Goal: Information Seeking & Learning: Check status

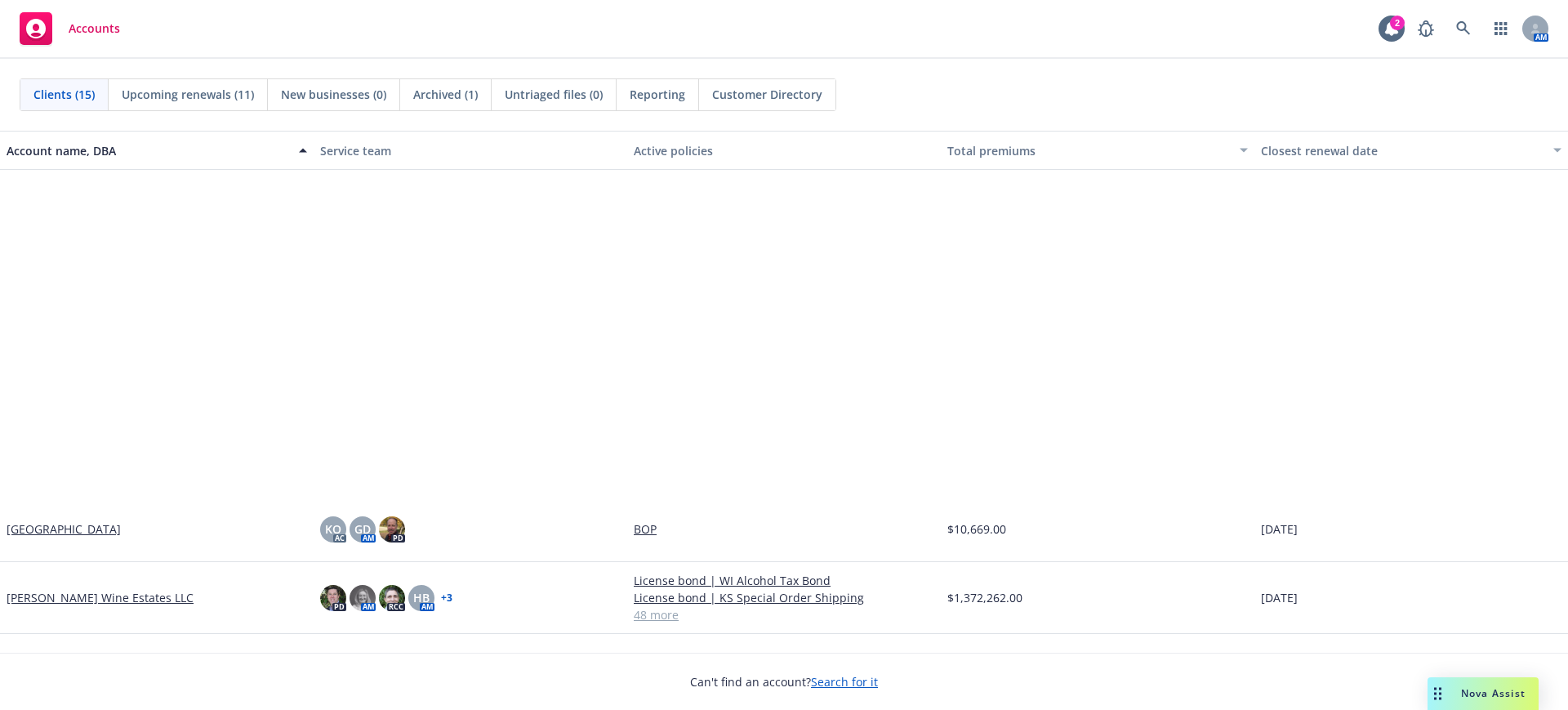
scroll to position [501, 0]
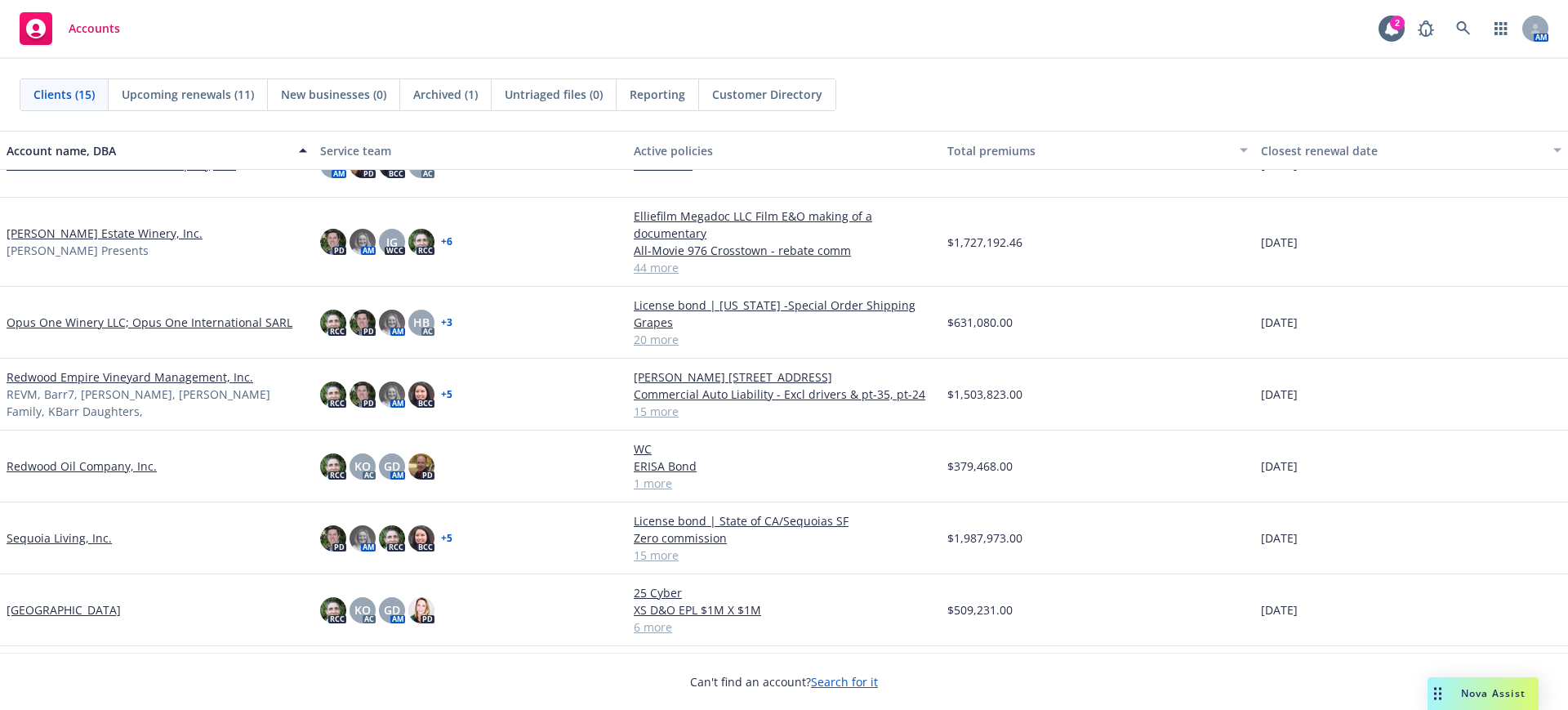
click at [32, 537] on link "Sequoia Living, Inc." at bounding box center [58, 538] width 105 height 17
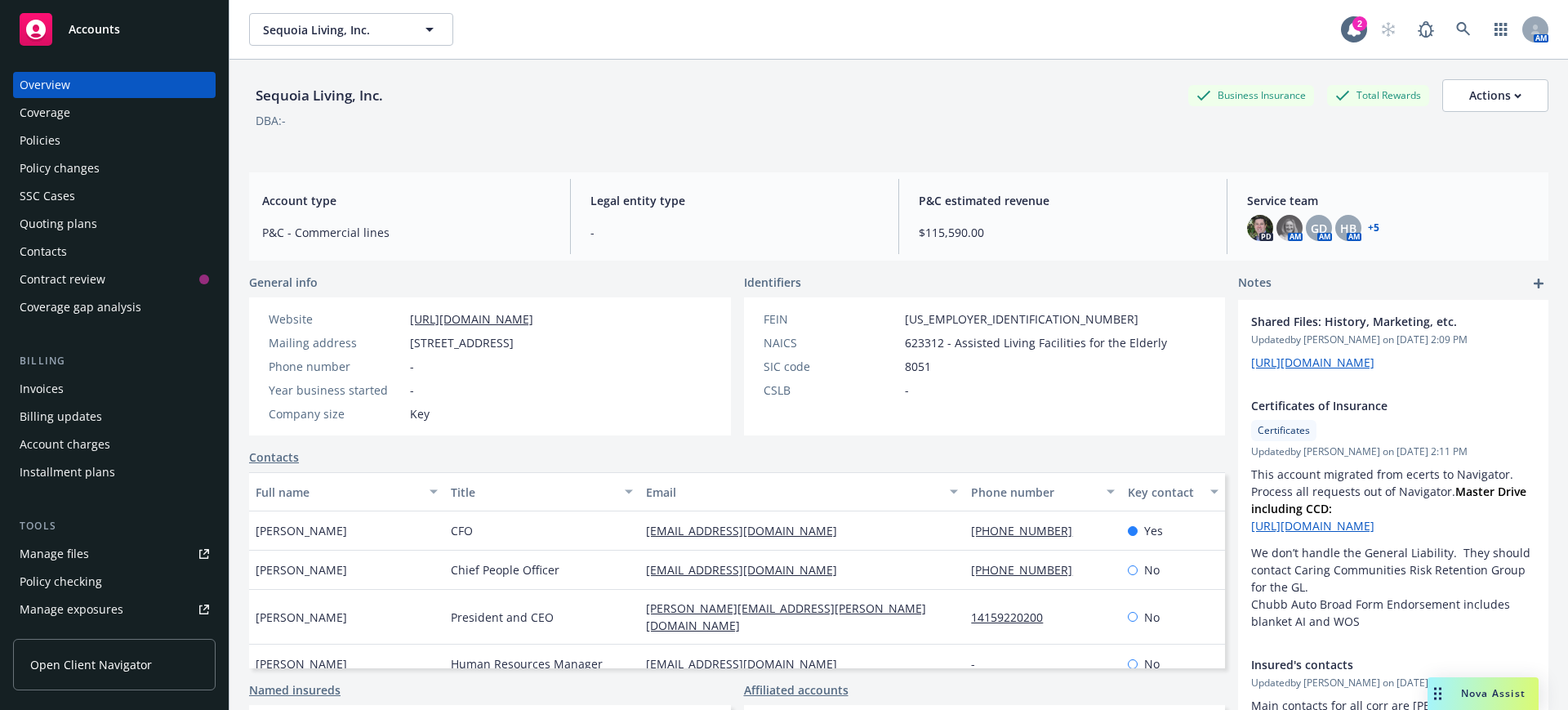
click at [35, 443] on div "Account charges" at bounding box center [65, 445] width 91 height 27
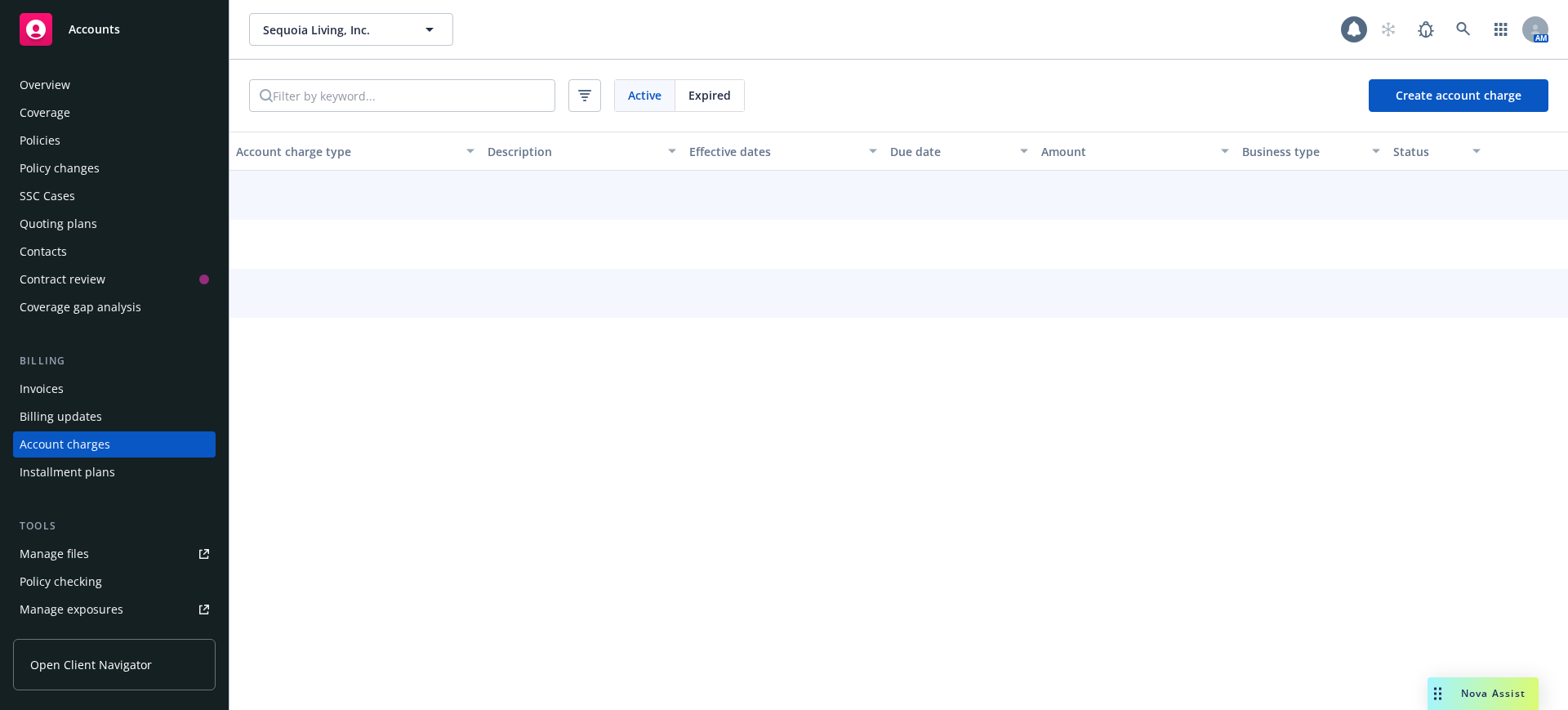
scroll to position [64, 0]
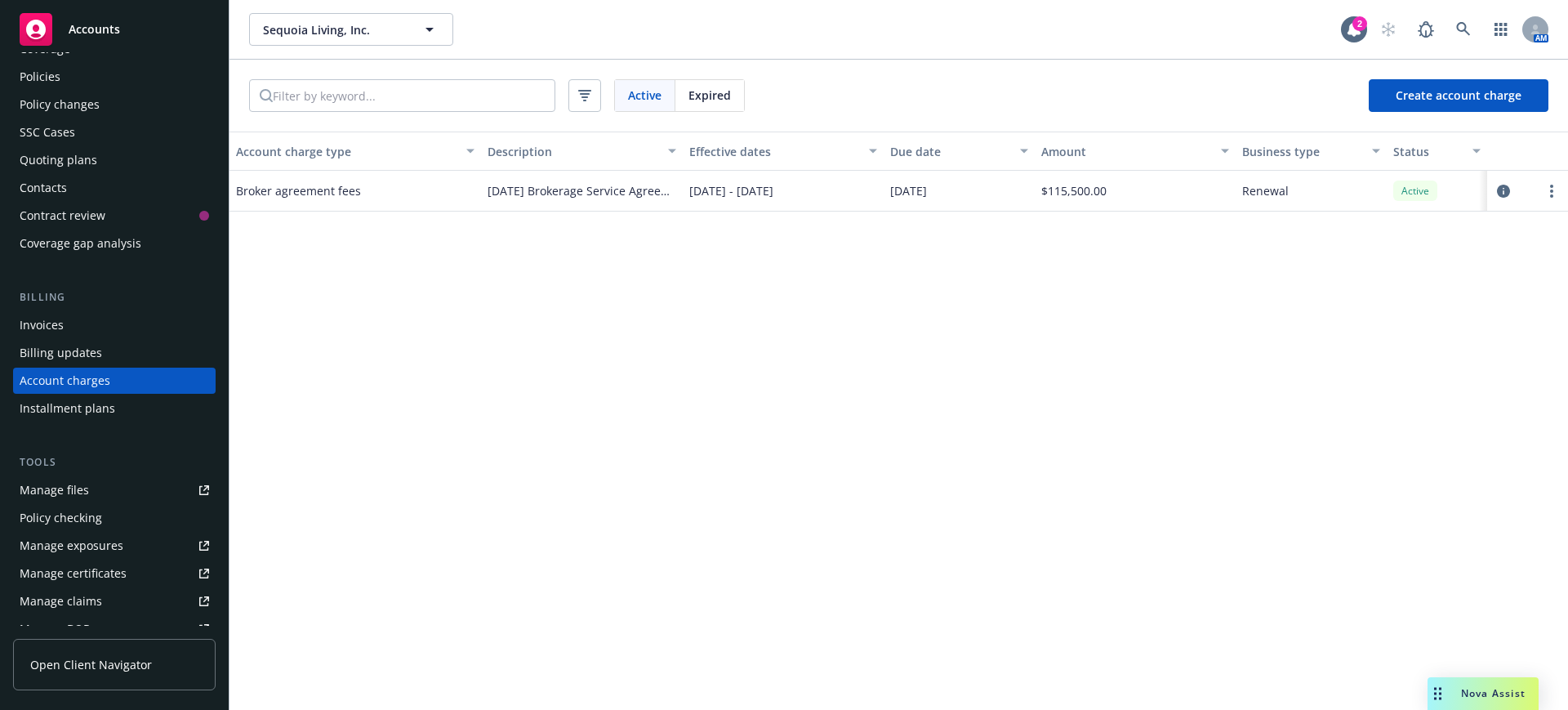
click at [80, 27] on span "Accounts" at bounding box center [95, 29] width 51 height 13
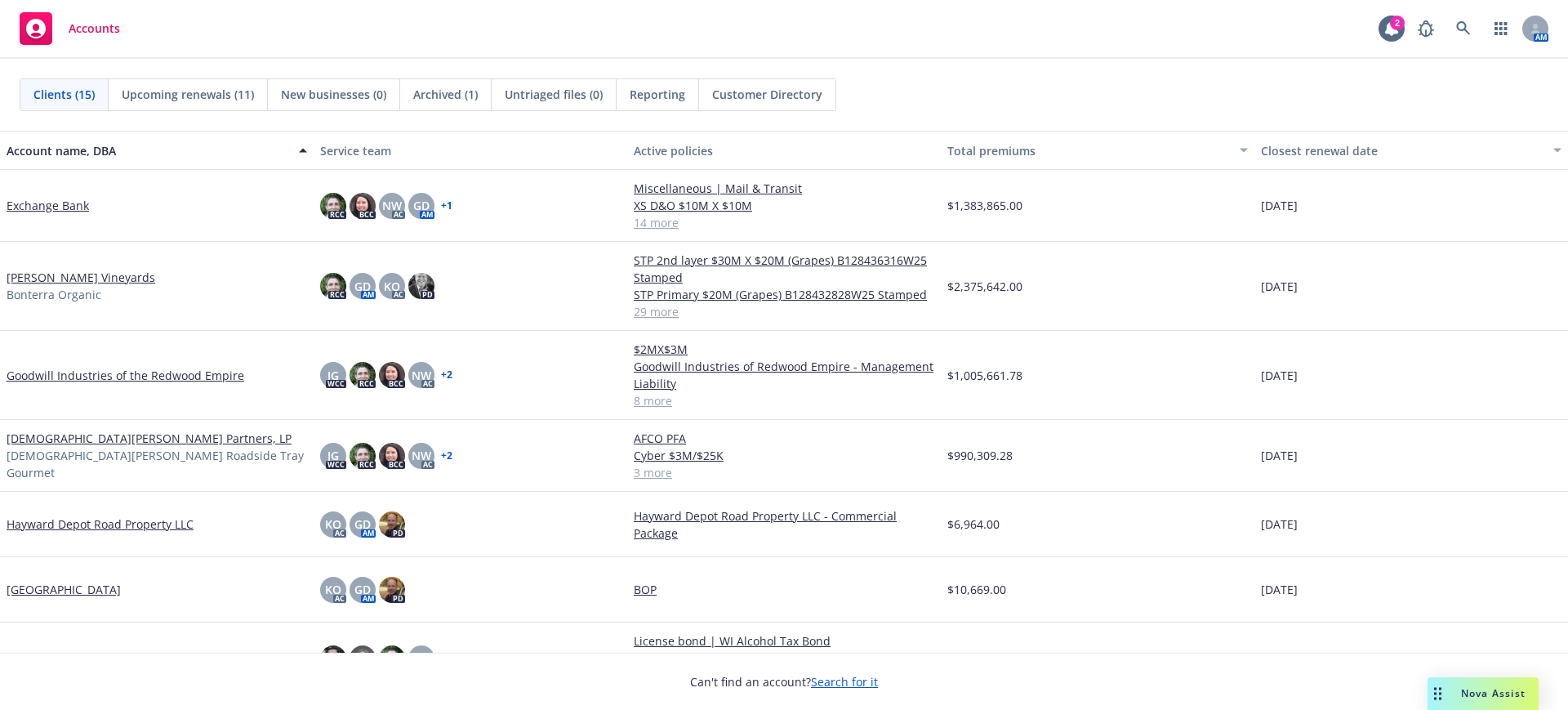
click at [19, 275] on link "[PERSON_NAME] Vineyards" at bounding box center [80, 277] width 148 height 17
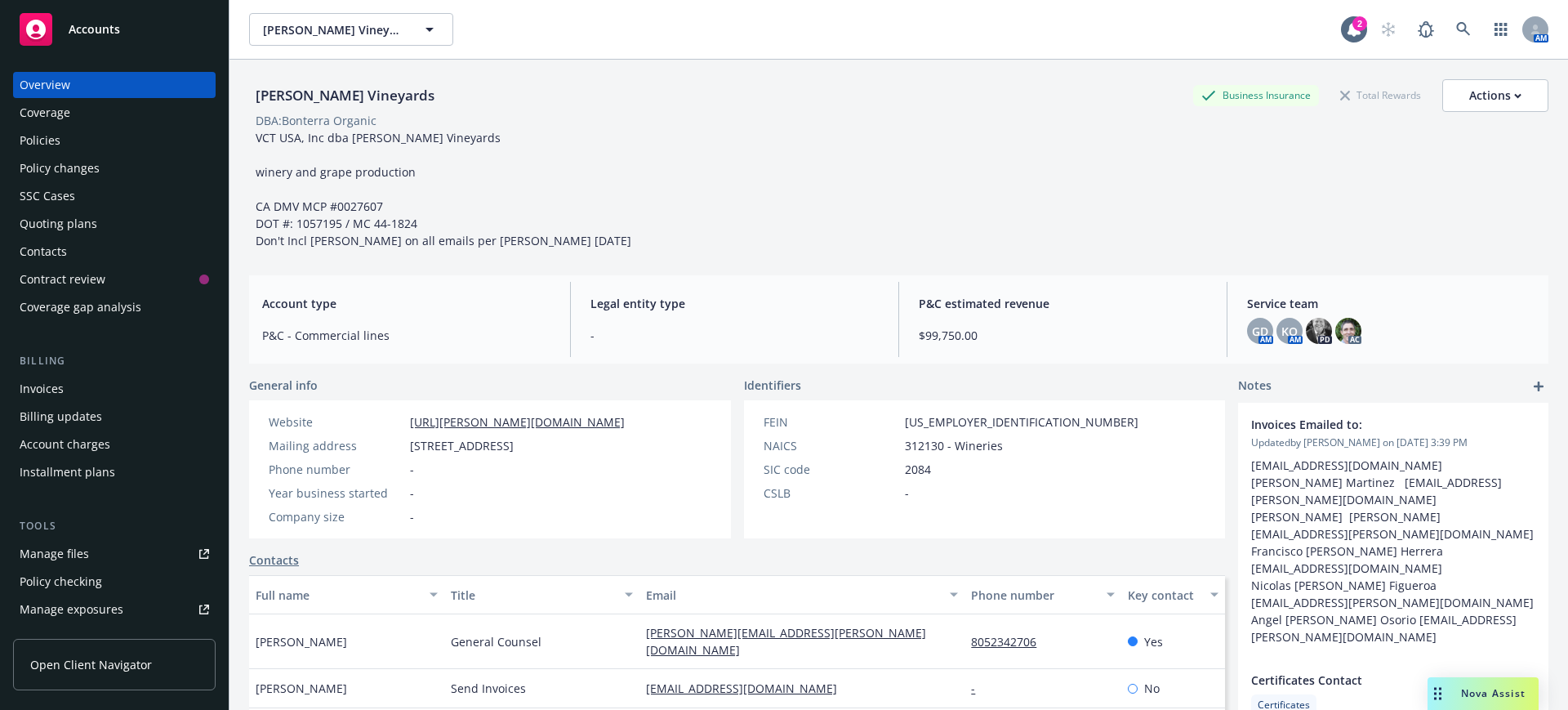
click at [49, 136] on div "Policies" at bounding box center [40, 141] width 41 height 27
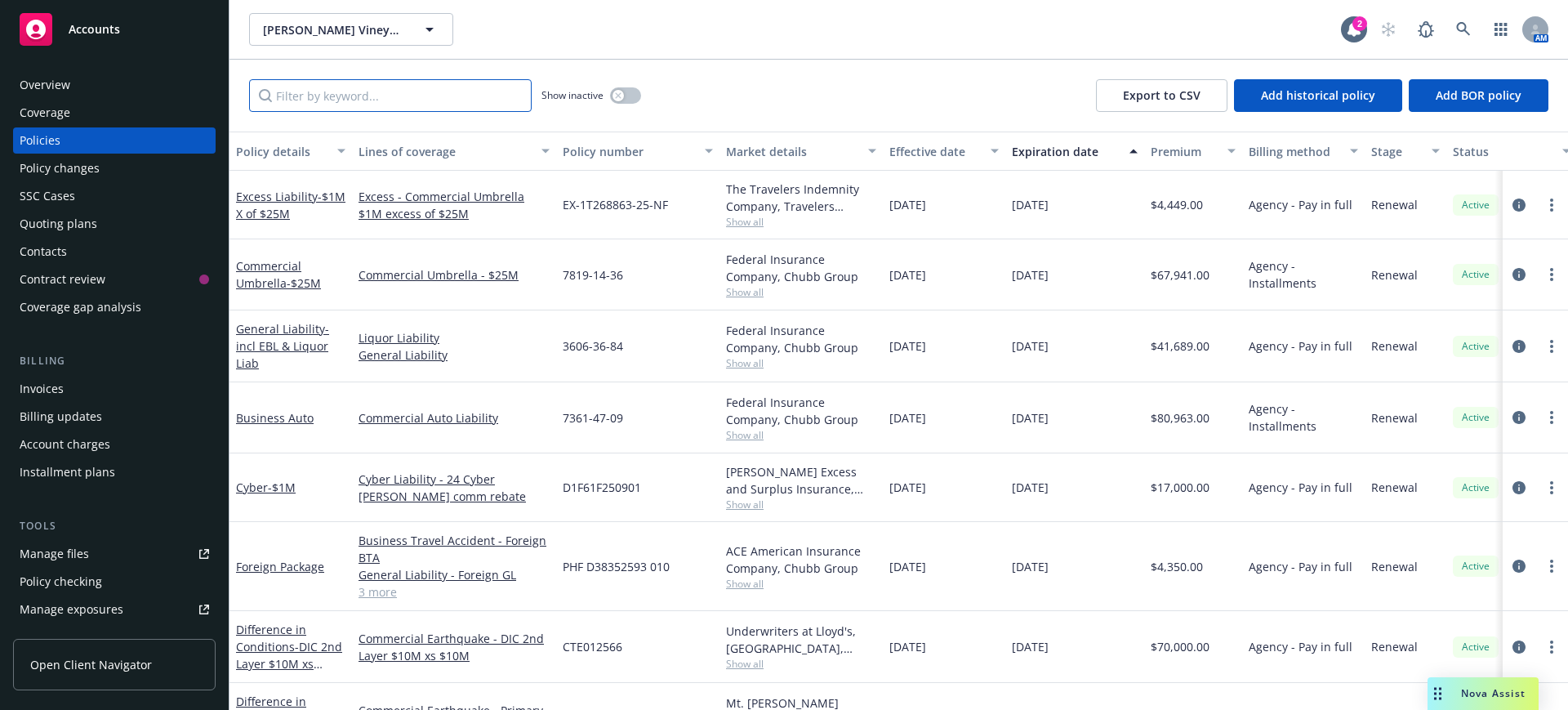
click at [291, 95] on input "Filter by keyword..." at bounding box center [391, 95] width 283 height 33
click at [302, 97] on input "Filter by keyword..." at bounding box center [391, 95] width 283 height 33
type input "13600"
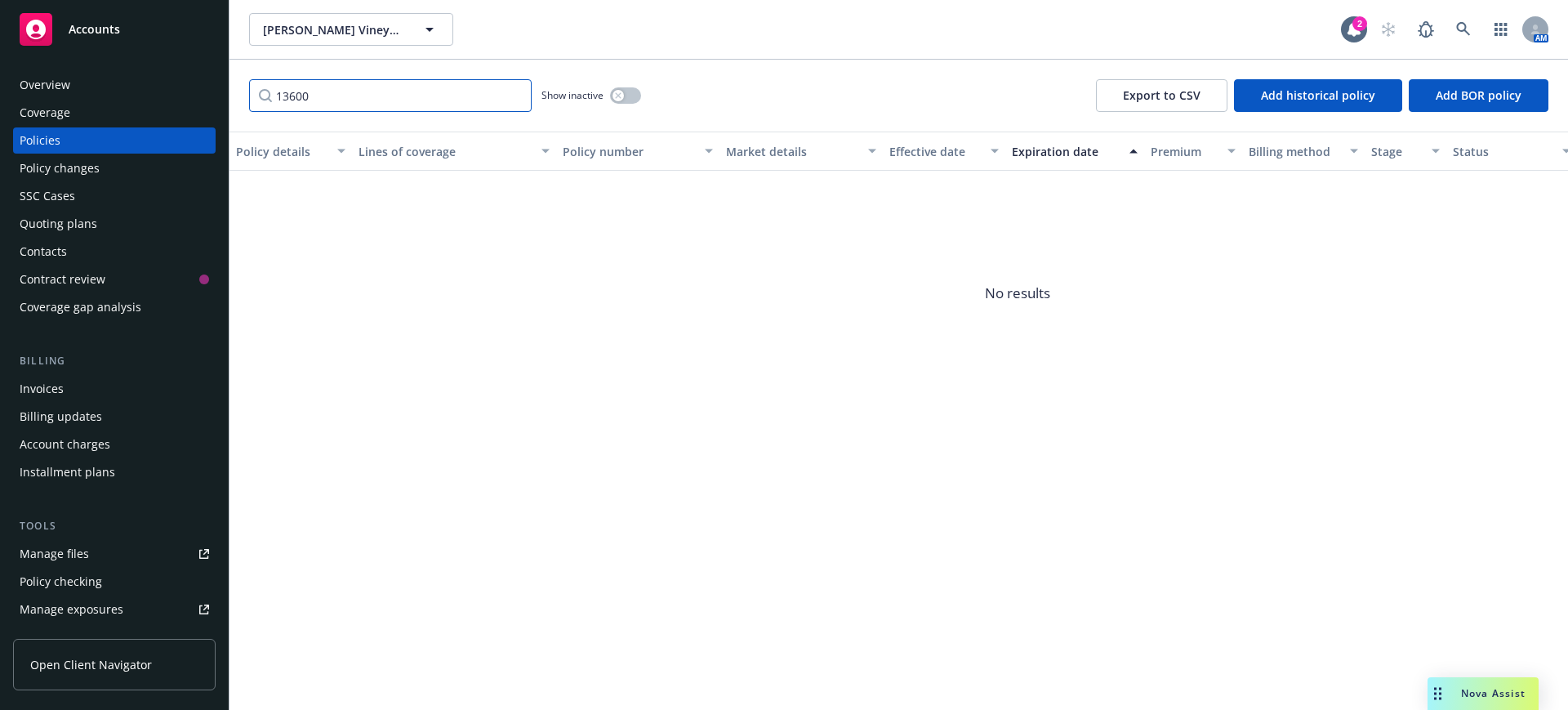
click at [514, 92] on input "13600" at bounding box center [391, 95] width 283 height 33
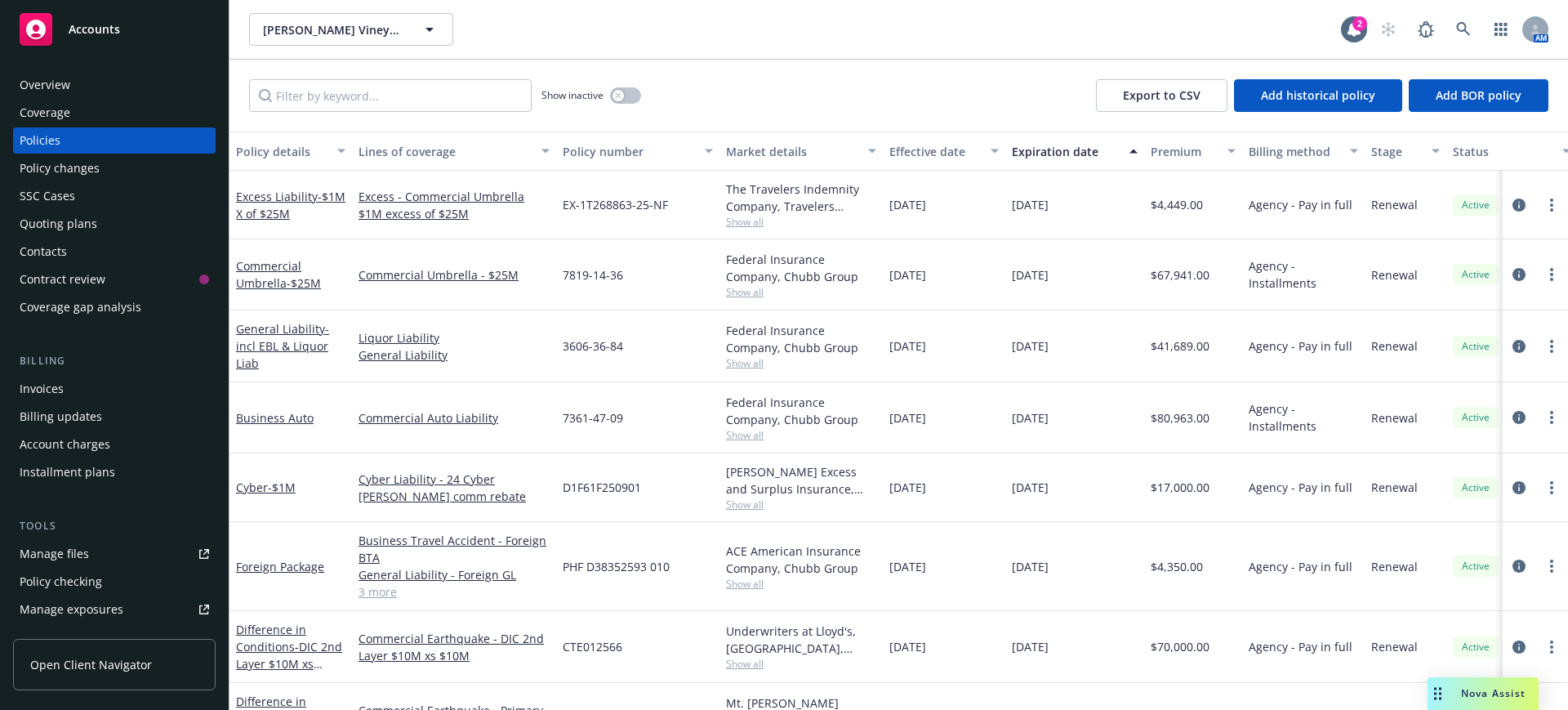
click at [65, 549] on div "Manage files" at bounding box center [54, 554] width 70 height 27
click at [71, 550] on div "Manage files" at bounding box center [54, 554] width 70 height 27
click at [308, 92] on input "Filter by keyword..." at bounding box center [391, 95] width 283 height 33
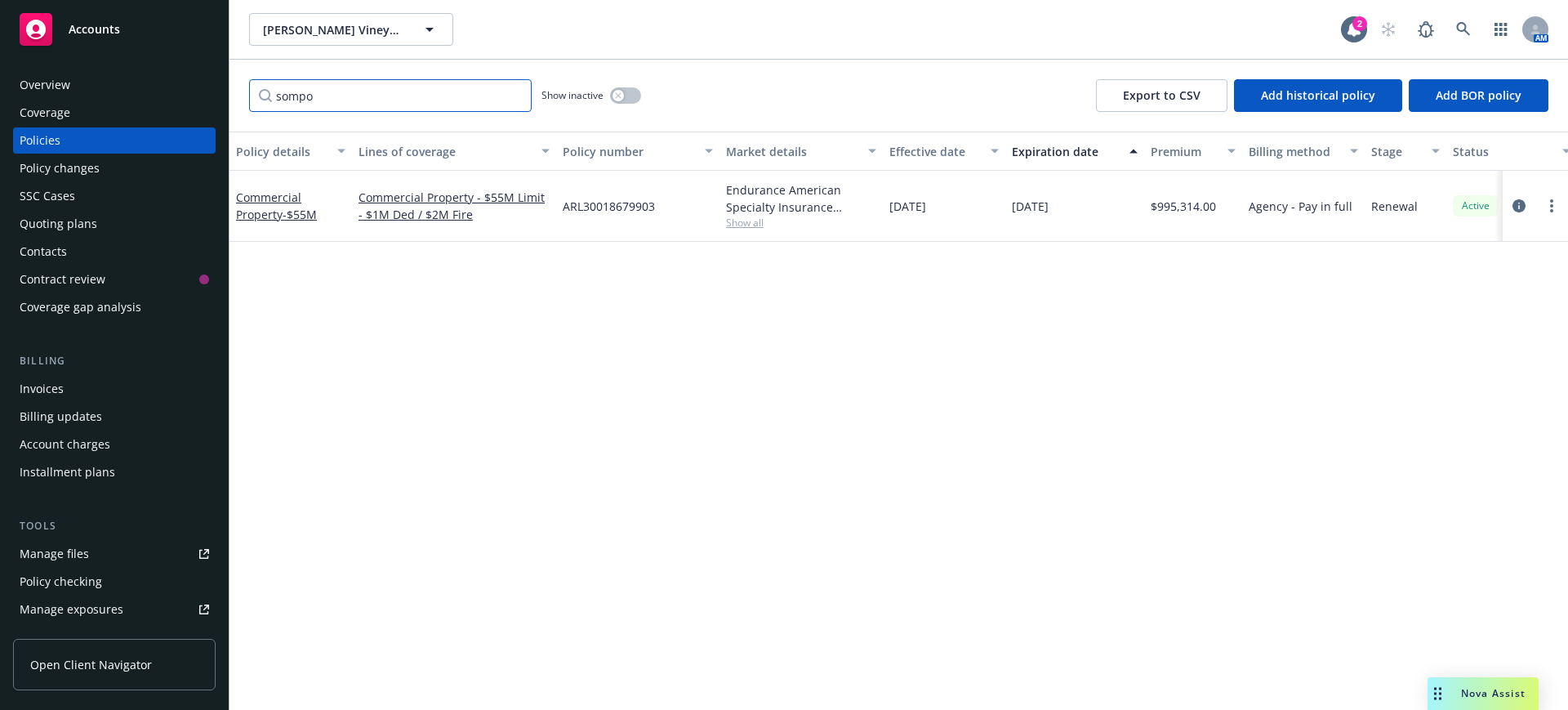
type input "sompo"
click at [629, 92] on button "button" at bounding box center [625, 95] width 31 height 16
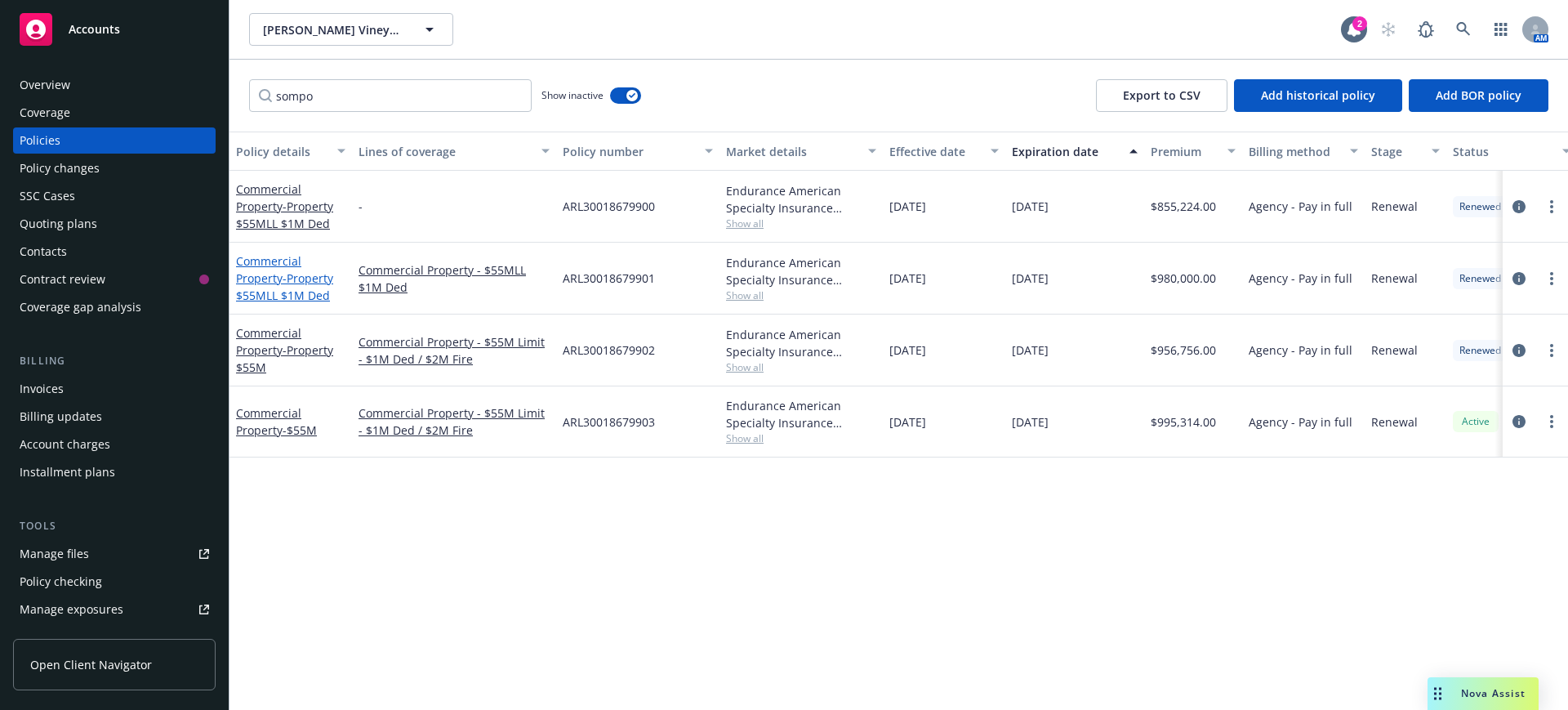
click at [276, 263] on link "Commercial Property - Property $55MLL $1M Ded" at bounding box center [285, 278] width 97 height 50
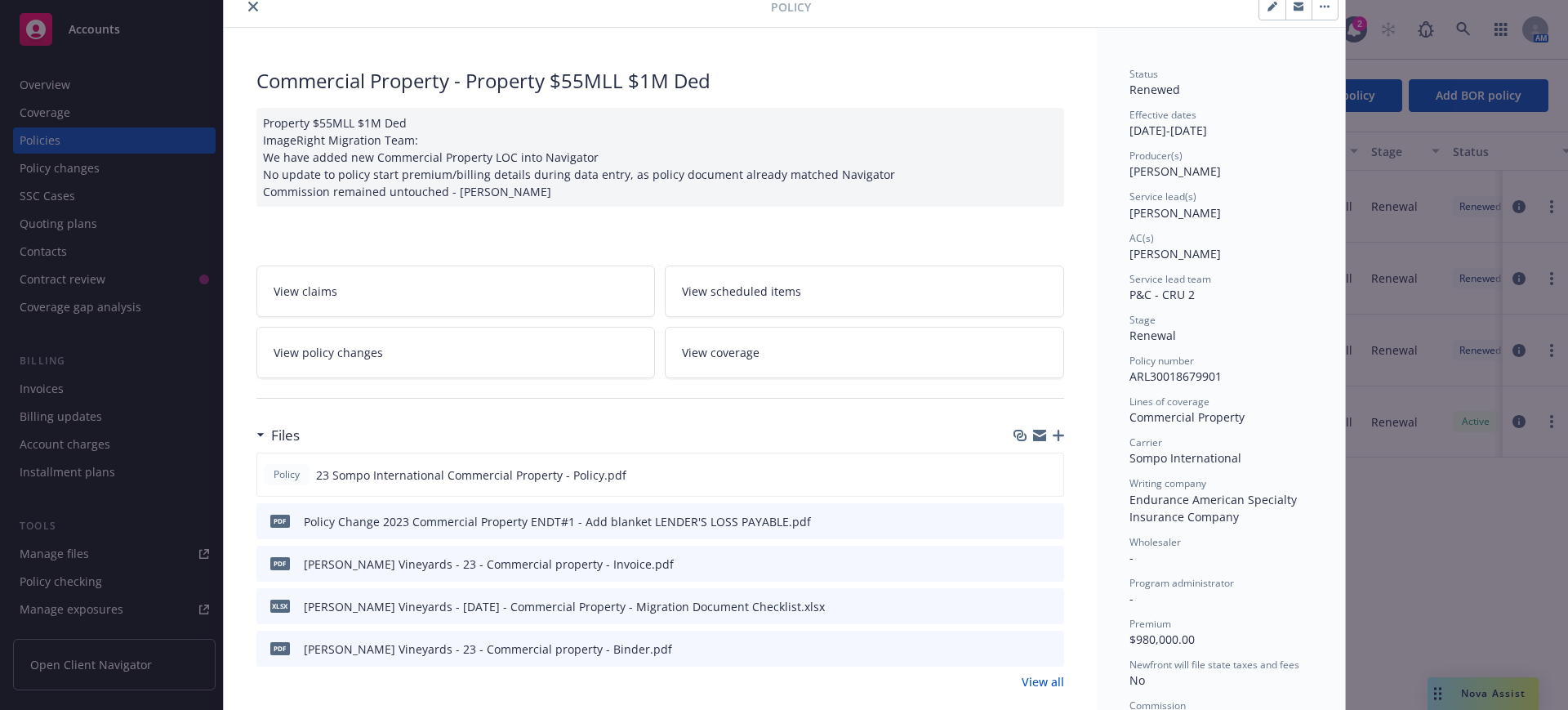
scroll to position [103, 0]
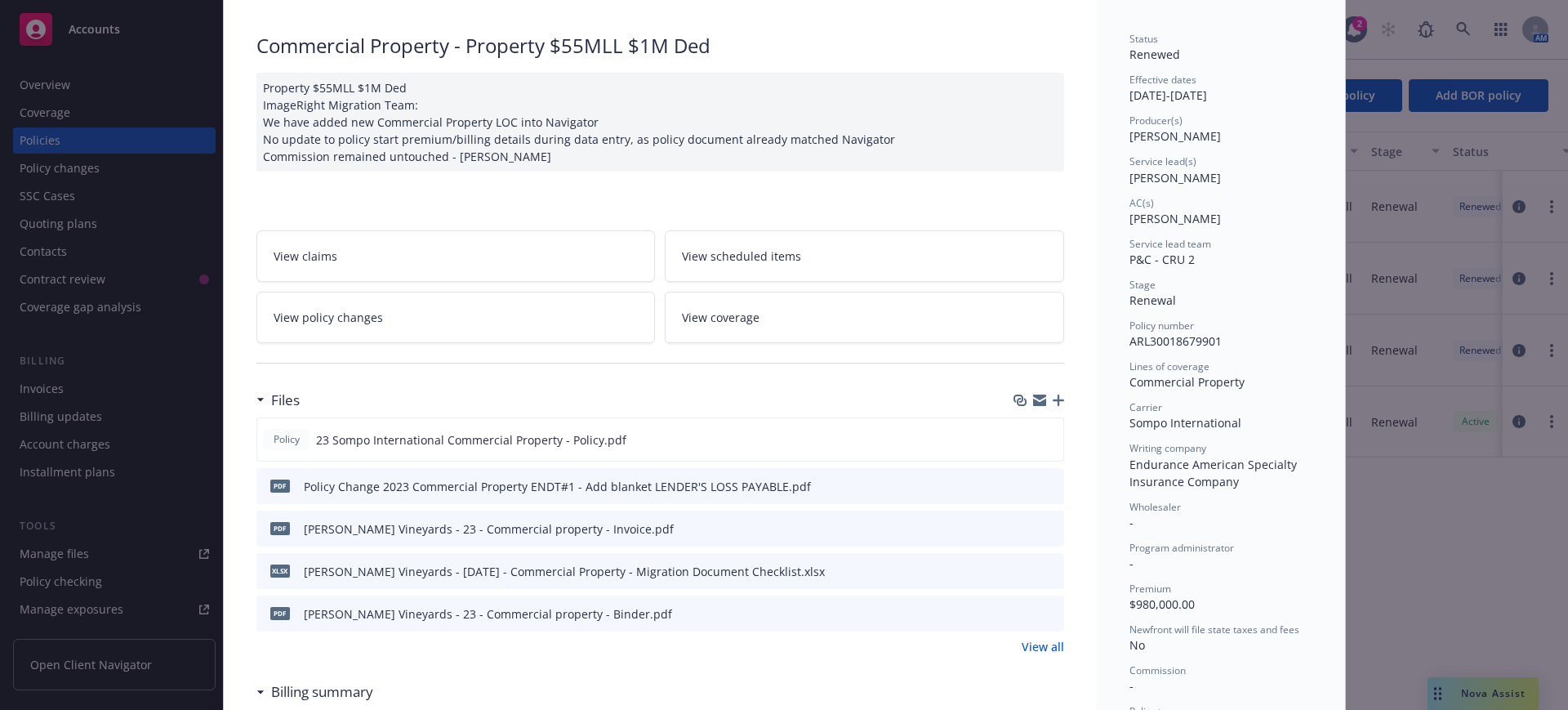
click at [1041, 648] on link "View all" at bounding box center [1043, 646] width 42 height 17
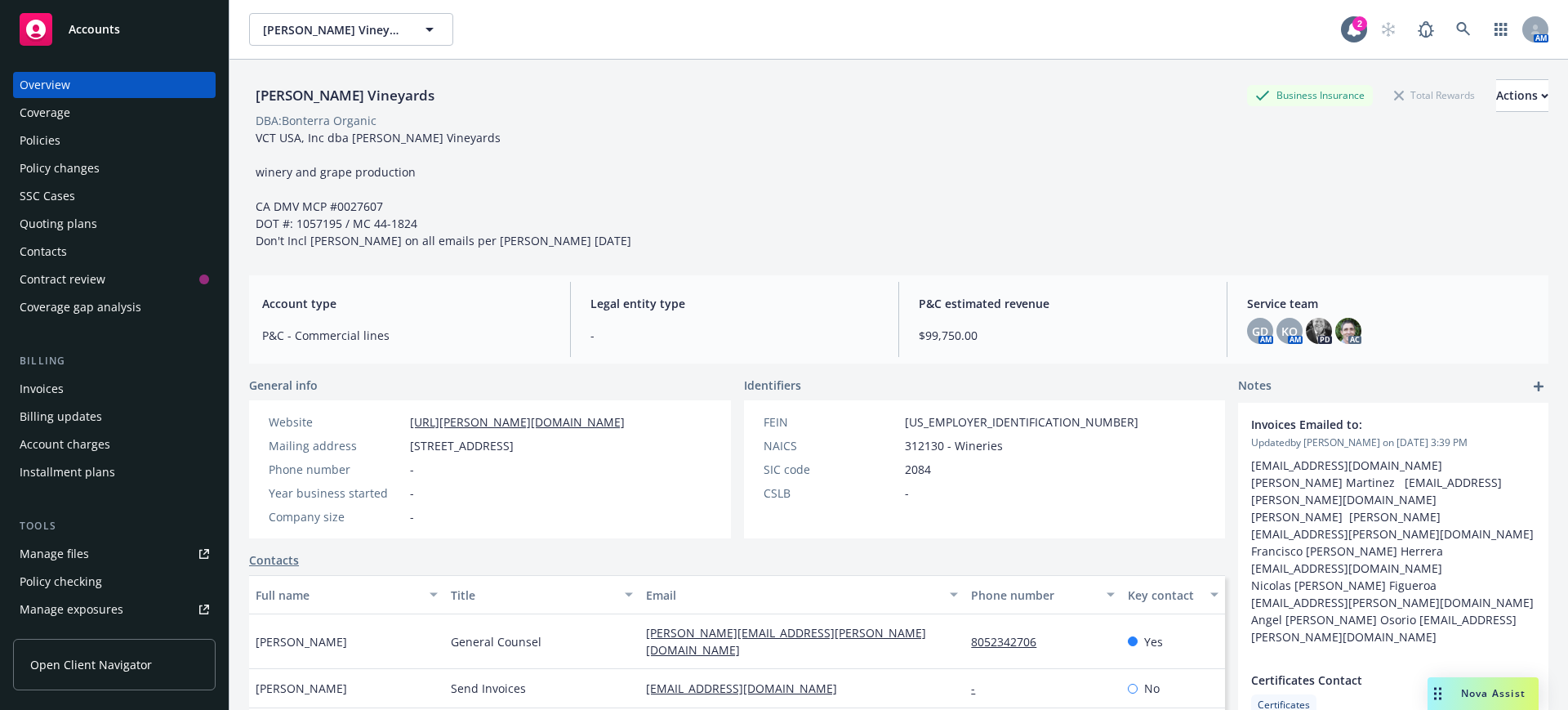
click at [72, 167] on div "Policy changes" at bounding box center [59, 169] width 80 height 27
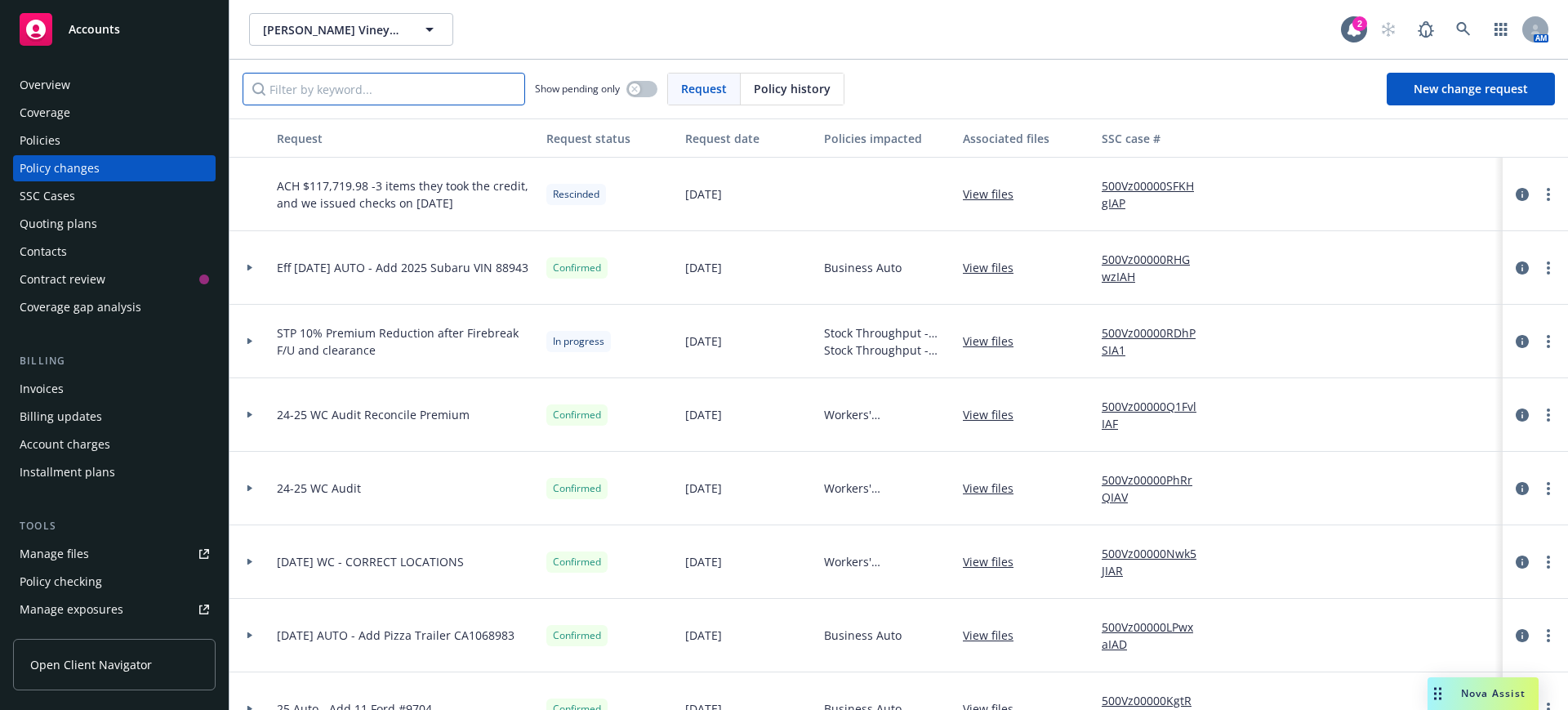
click at [326, 88] on input "Filter by keyword..." at bounding box center [384, 88] width 283 height 33
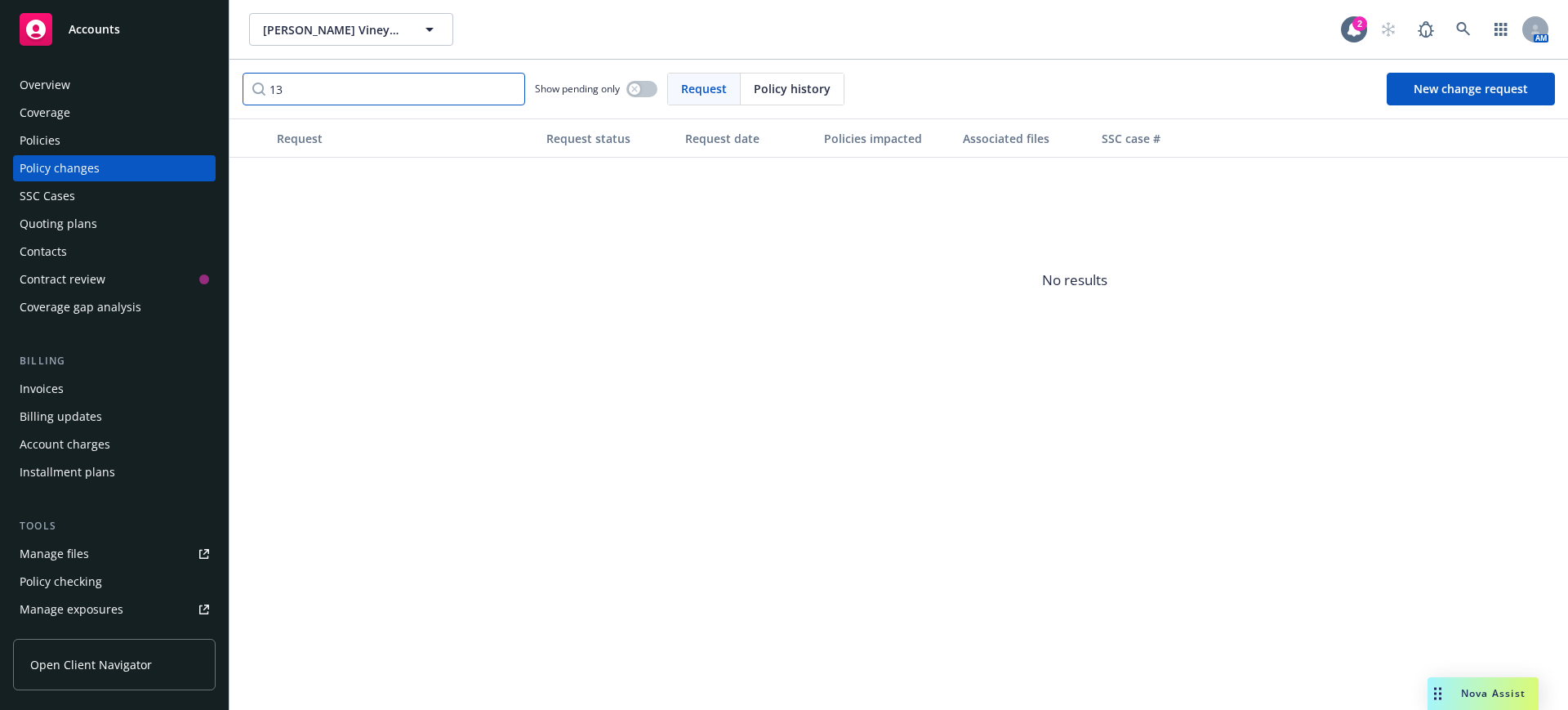
type input "1"
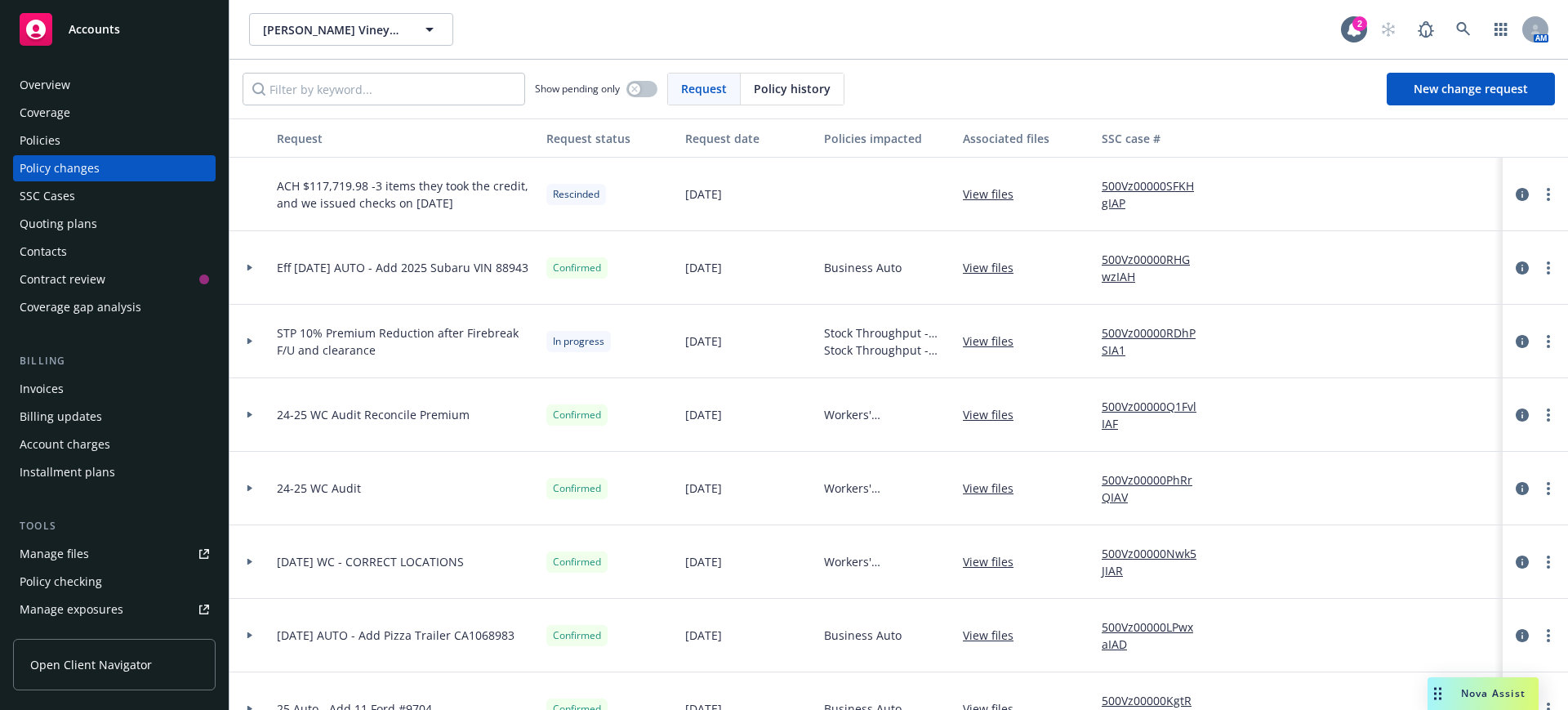
click at [42, 195] on div "SSC Cases" at bounding box center [47, 196] width 56 height 27
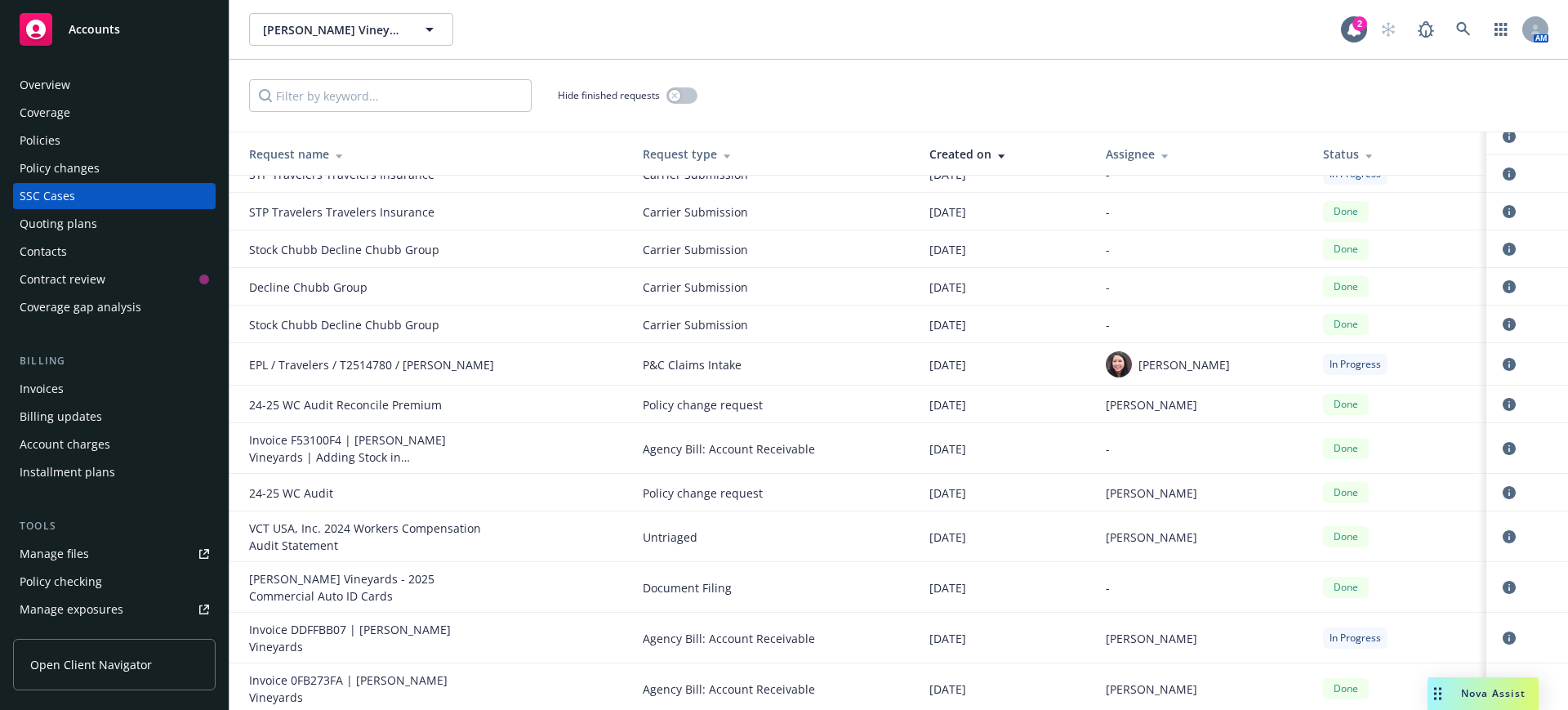
scroll to position [1430, 0]
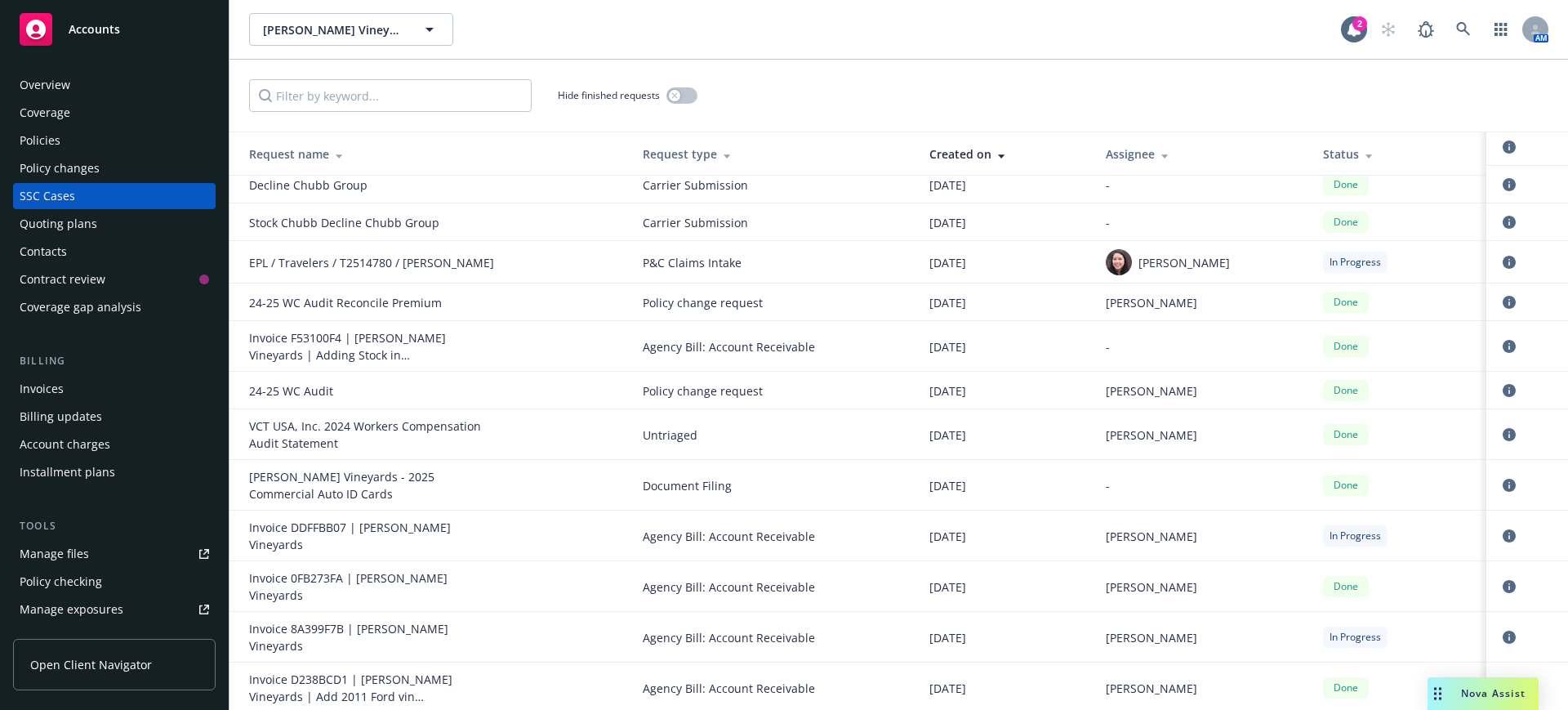
click at [52, 164] on div "Policy changes" at bounding box center [59, 169] width 80 height 27
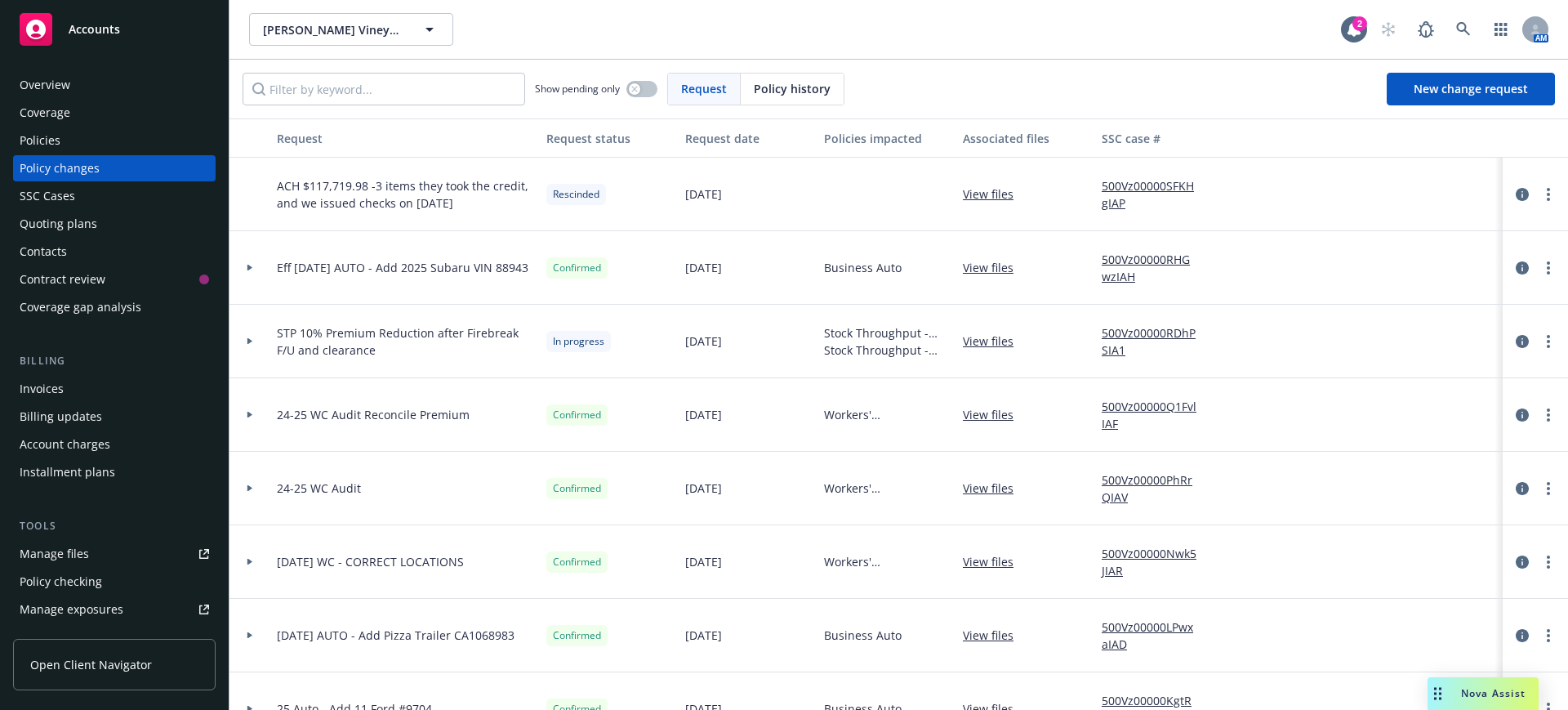
click at [40, 137] on div "Policies" at bounding box center [40, 141] width 41 height 27
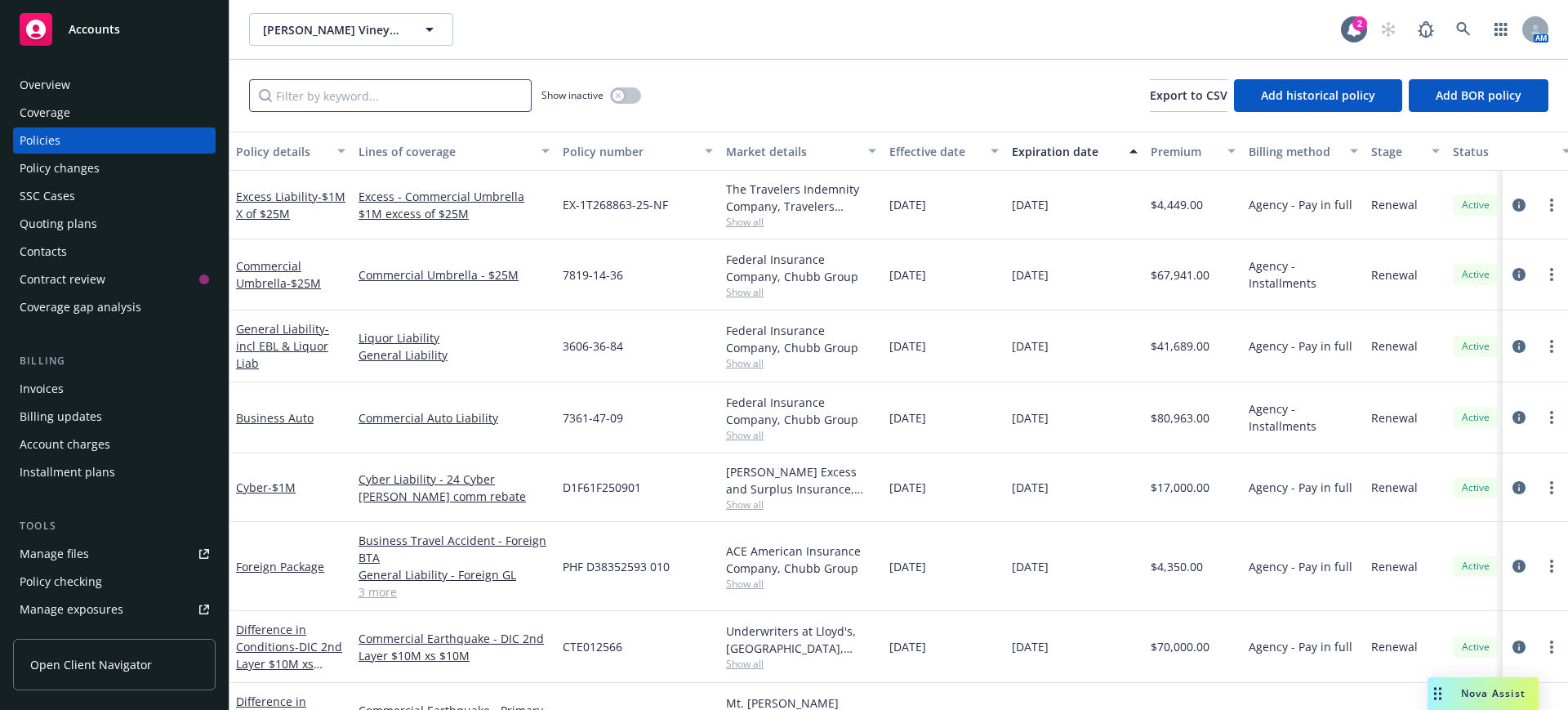
click at [316, 97] on input "Filter by keyword..." at bounding box center [391, 95] width 283 height 33
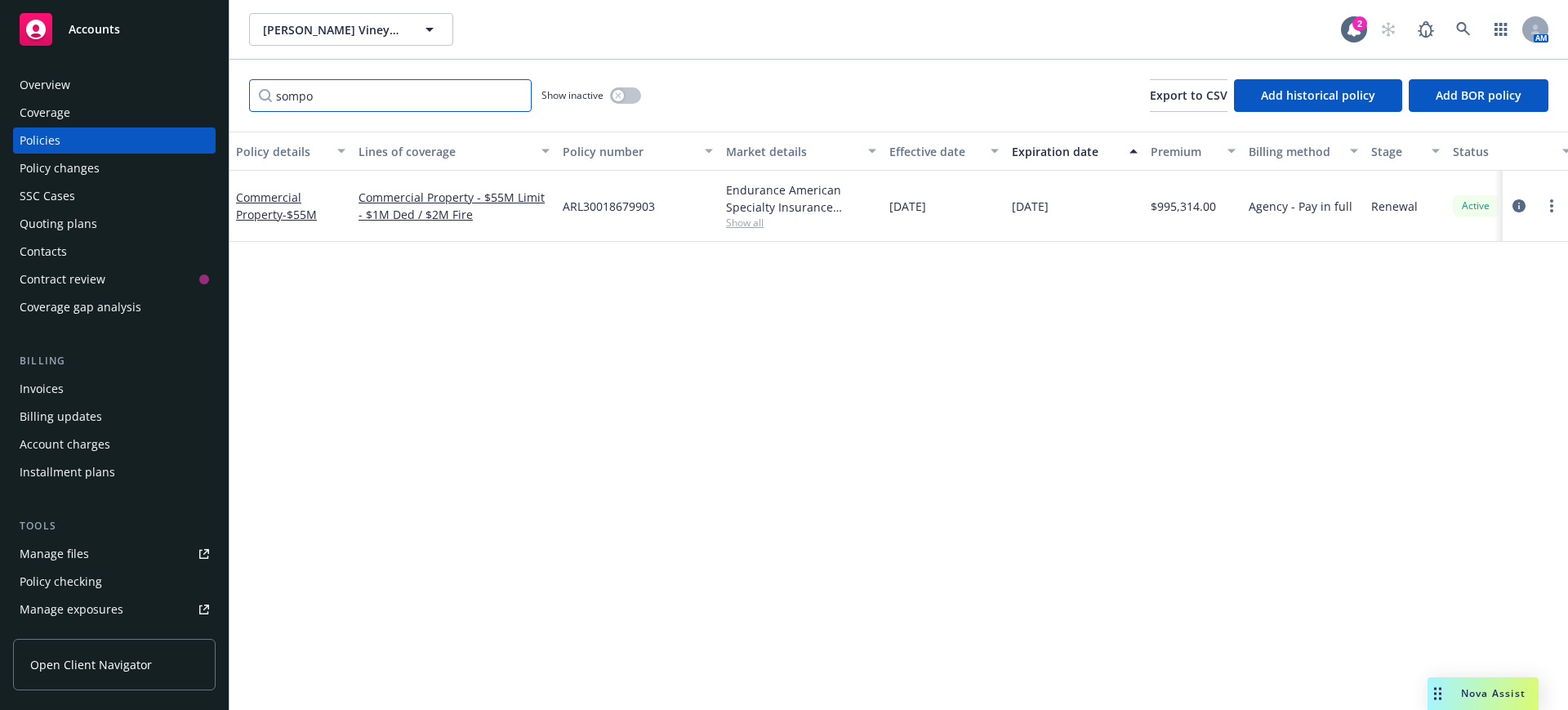
type input "sompo"
click at [636, 89] on button "button" at bounding box center [625, 95] width 31 height 16
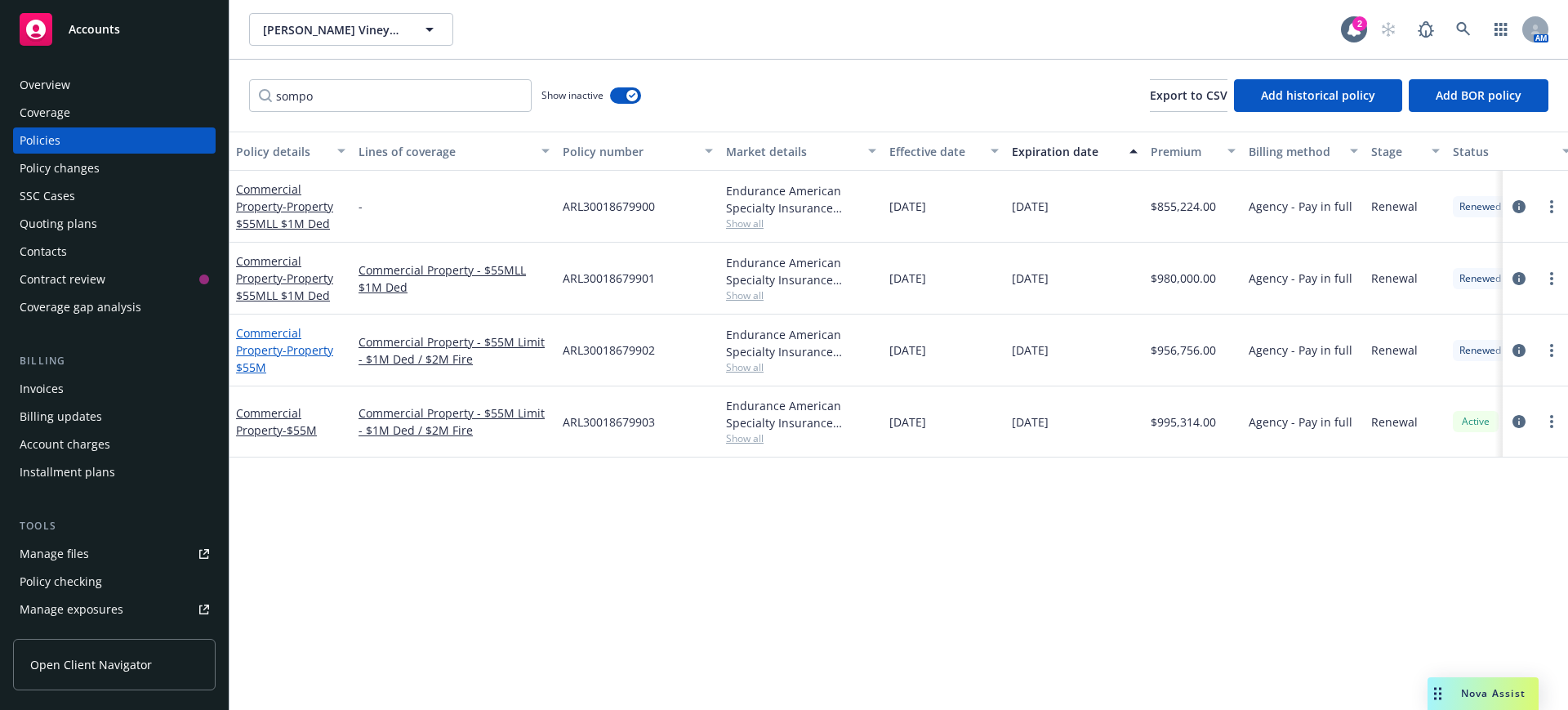
click at [271, 333] on link "Commercial Property - Property $55M" at bounding box center [285, 350] width 97 height 50
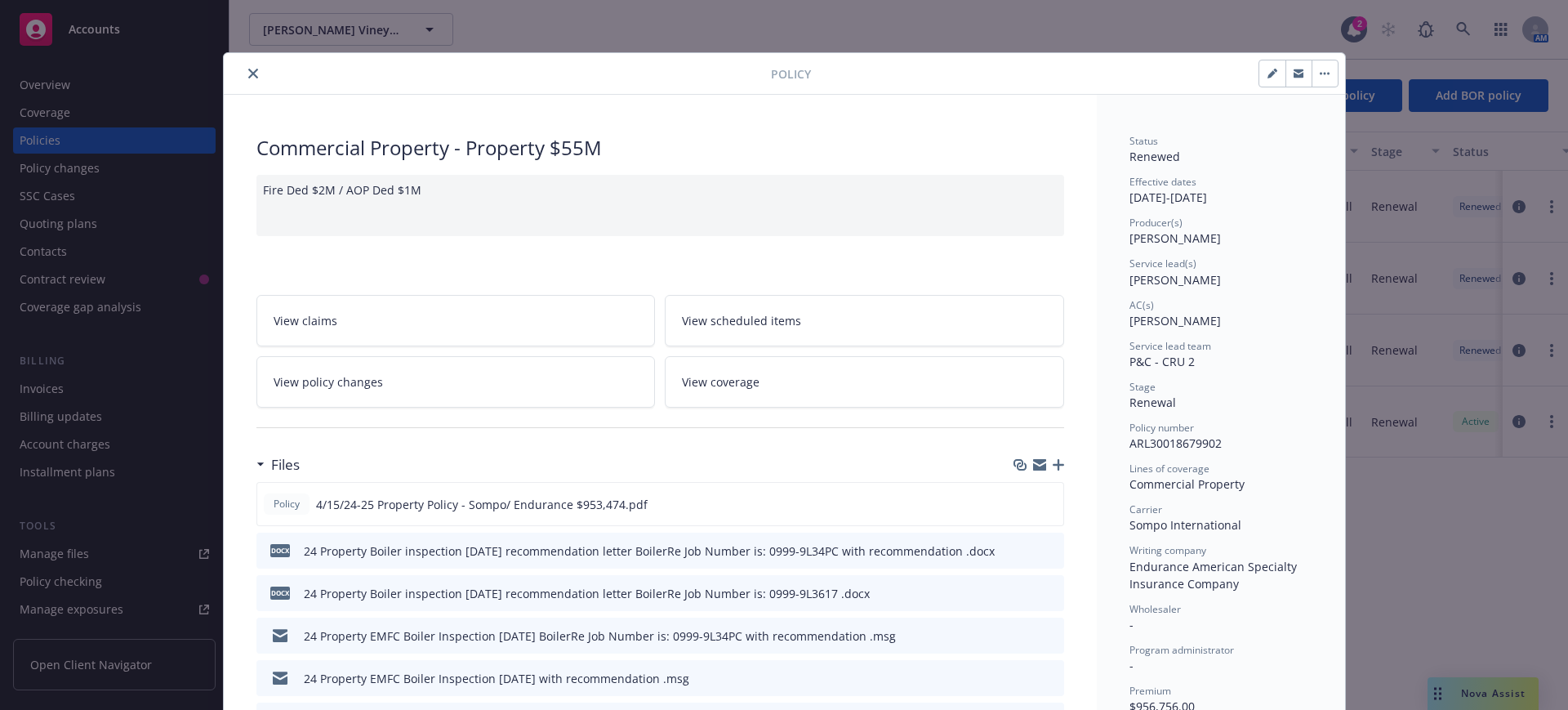
click at [326, 375] on span "View policy changes" at bounding box center [329, 381] width 110 height 17
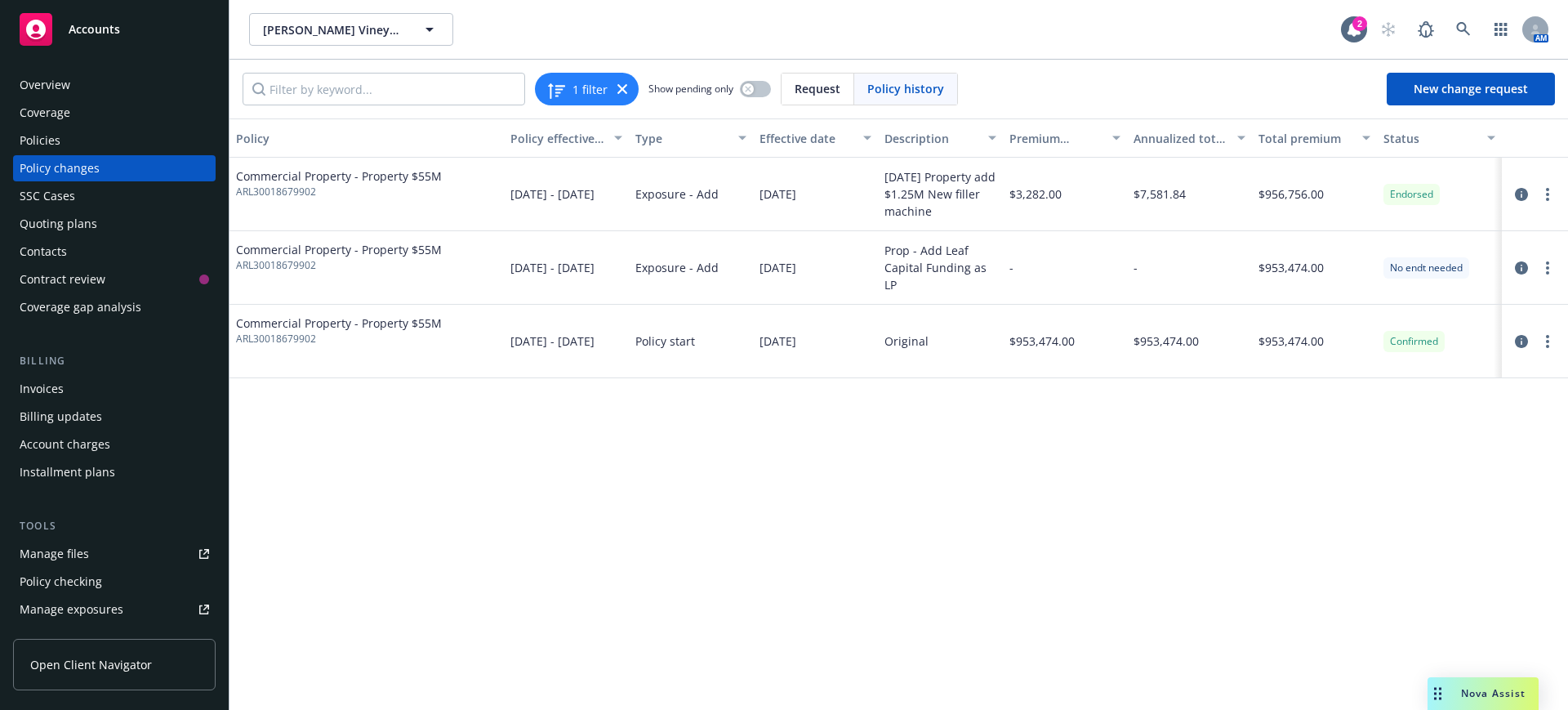
click at [341, 171] on span "Commercial Property - Property $55M" at bounding box center [339, 175] width 206 height 17
click at [1522, 193] on icon "circleInformation" at bounding box center [1521, 195] width 13 height 13
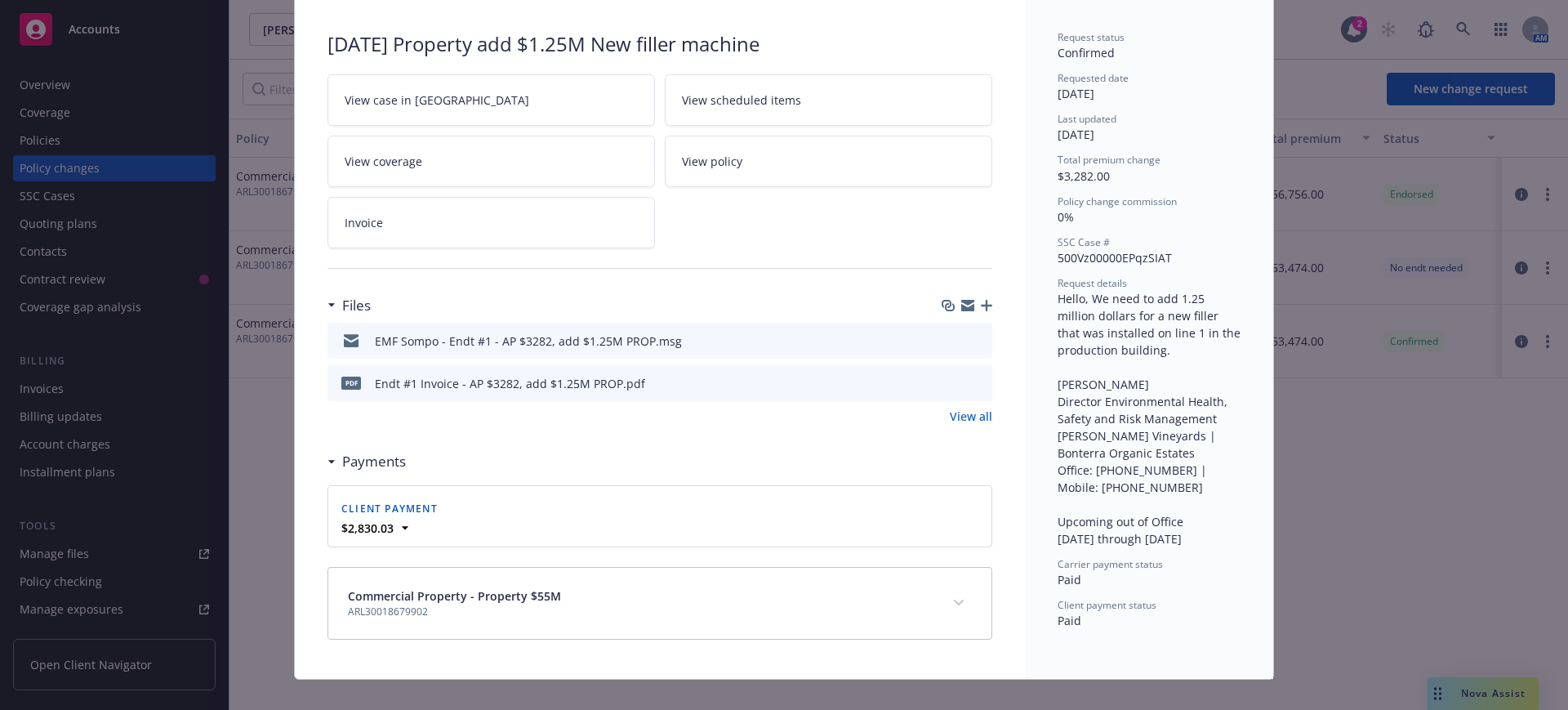
scroll to position [133, 0]
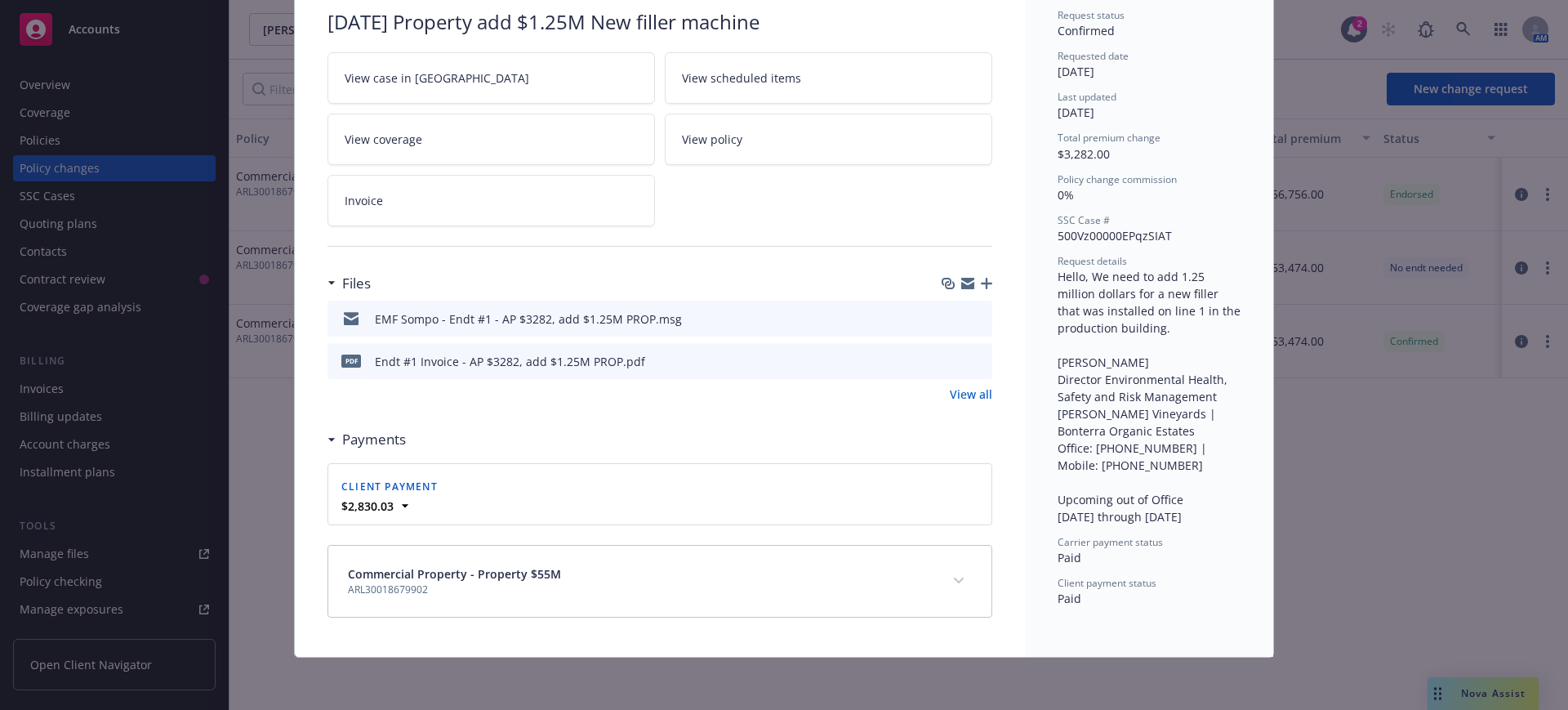
click at [968, 386] on link "View all" at bounding box center [971, 393] width 42 height 17
